Goal: Information Seeking & Learning: Learn about a topic

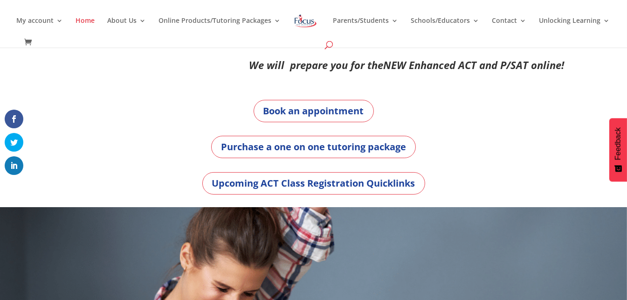
click at [330, 47] on span at bounding box center [330, 47] width 0 height 0
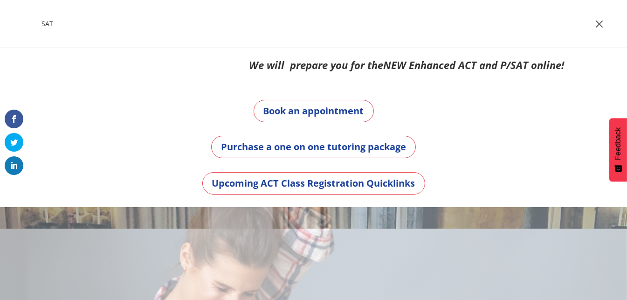
type input "SAT"
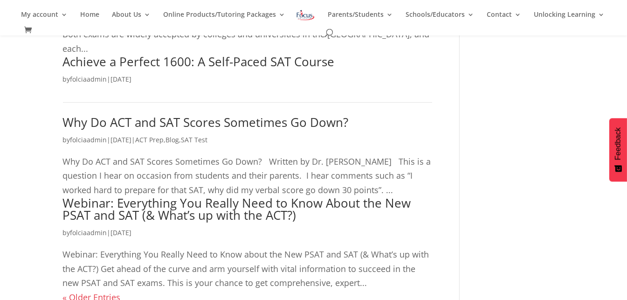
scroll to position [200, 0]
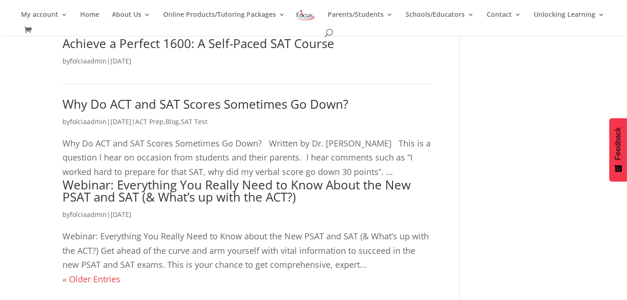
click at [66, 273] on link "« Older Entries" at bounding box center [92, 278] width 58 height 11
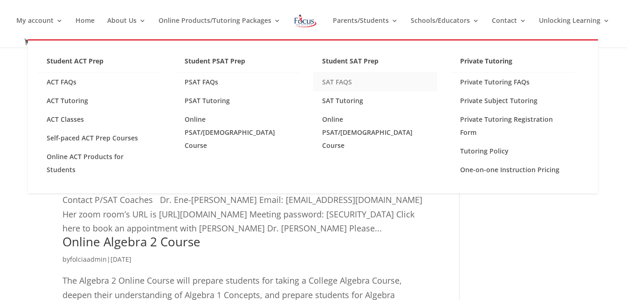
click at [345, 80] on link "SAT FAQS" at bounding box center [375, 82] width 124 height 19
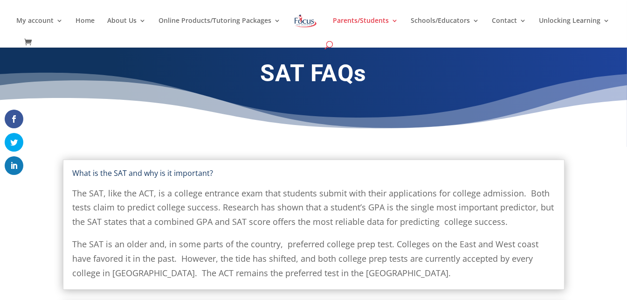
click at [330, 47] on span at bounding box center [330, 47] width 0 height 0
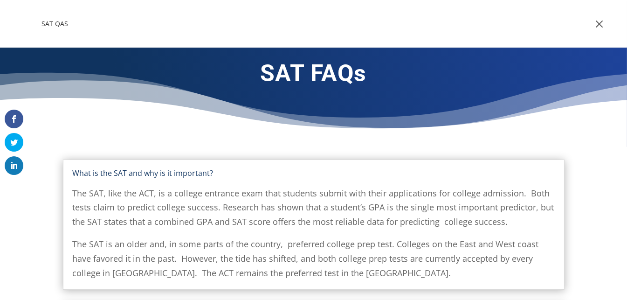
type input "SAT QAS"
